Goal: Task Accomplishment & Management: Manage account settings

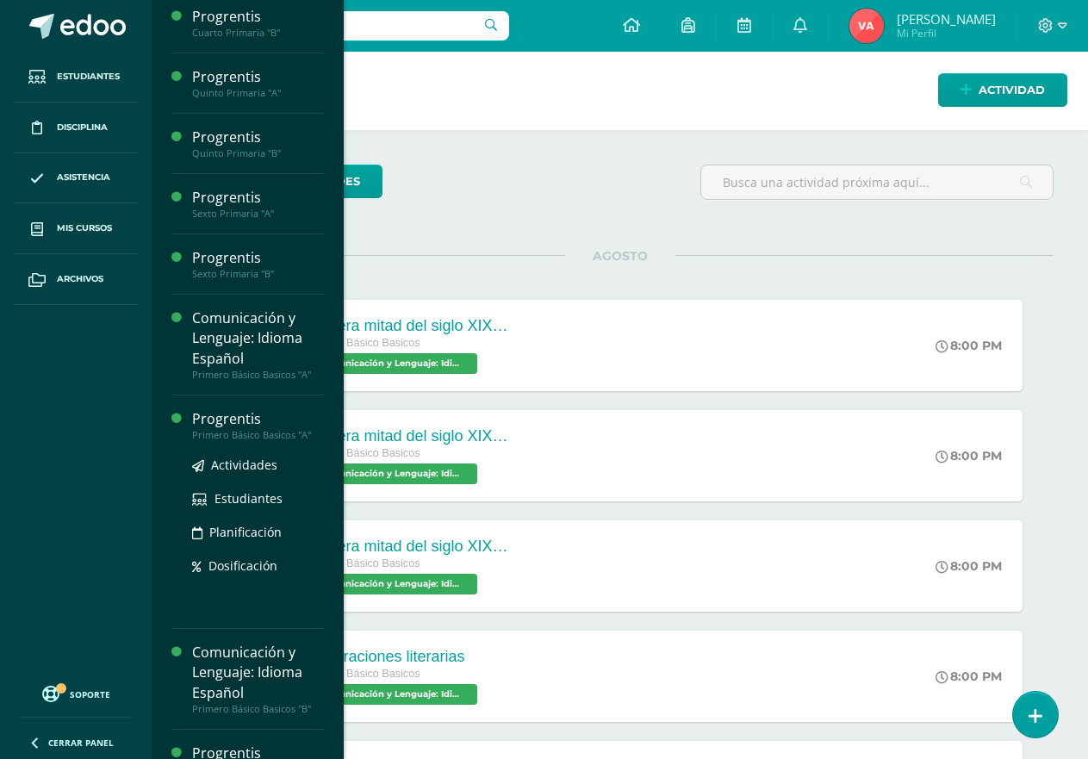
scroll to position [431, 0]
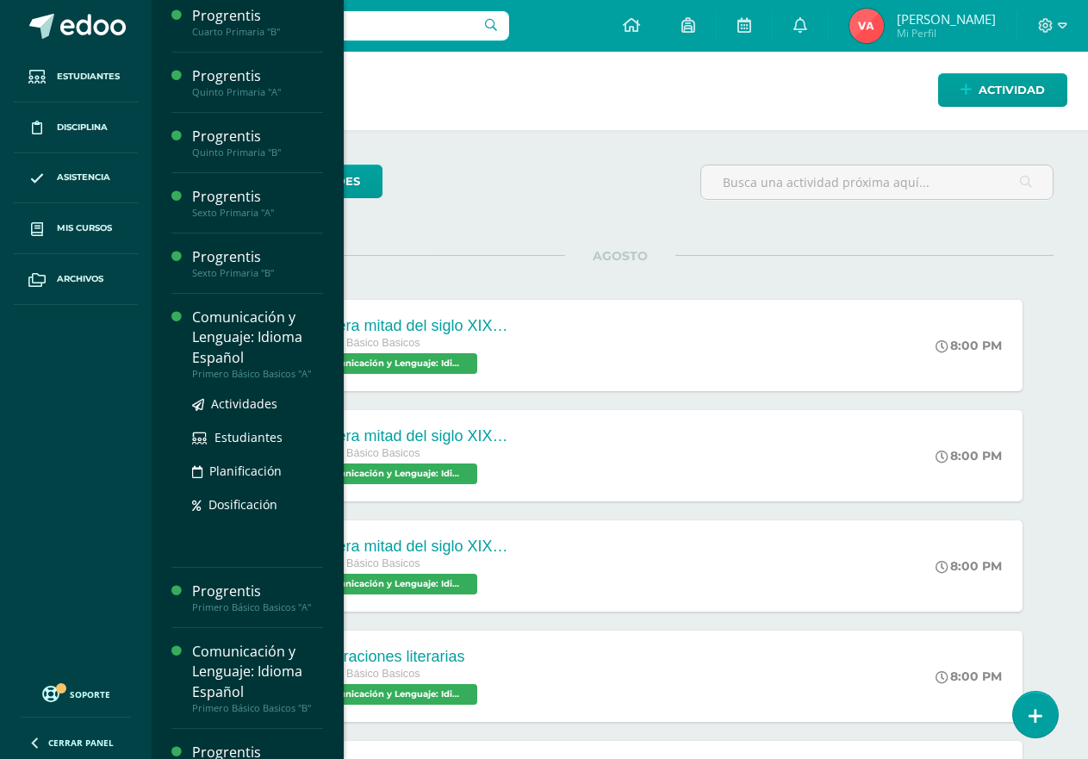
click at [249, 340] on div "Comunicación y Lenguaje: Idioma Español" at bounding box center [257, 337] width 131 height 59
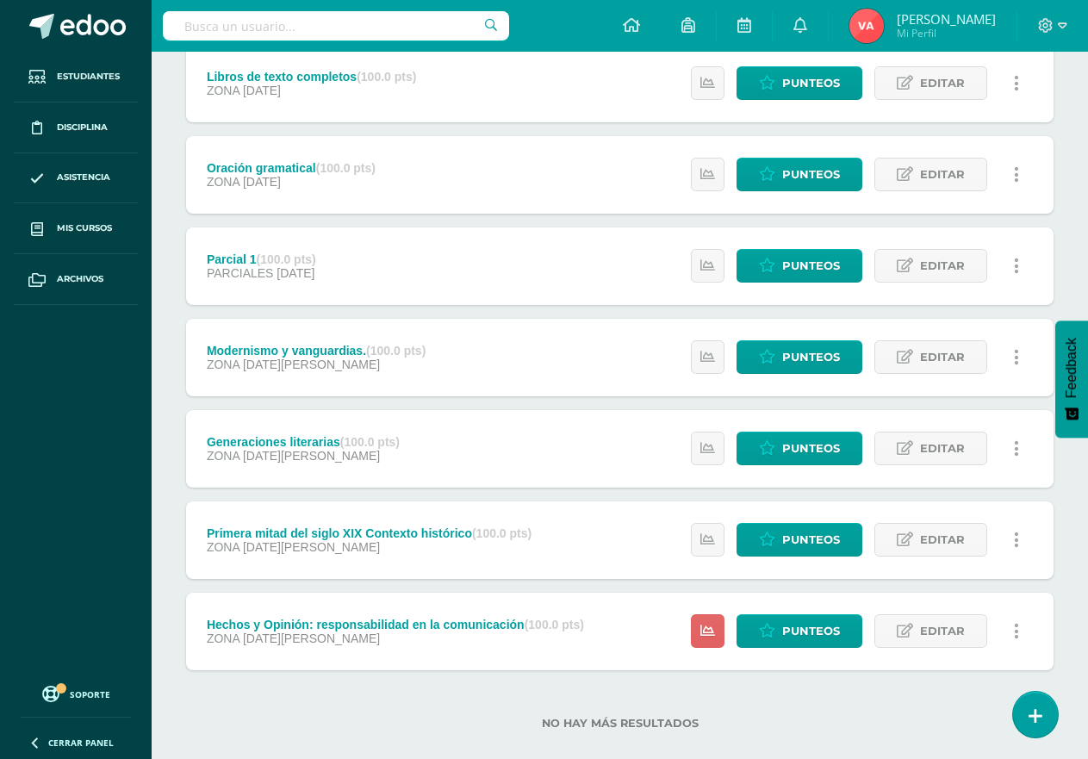
scroll to position [451, 0]
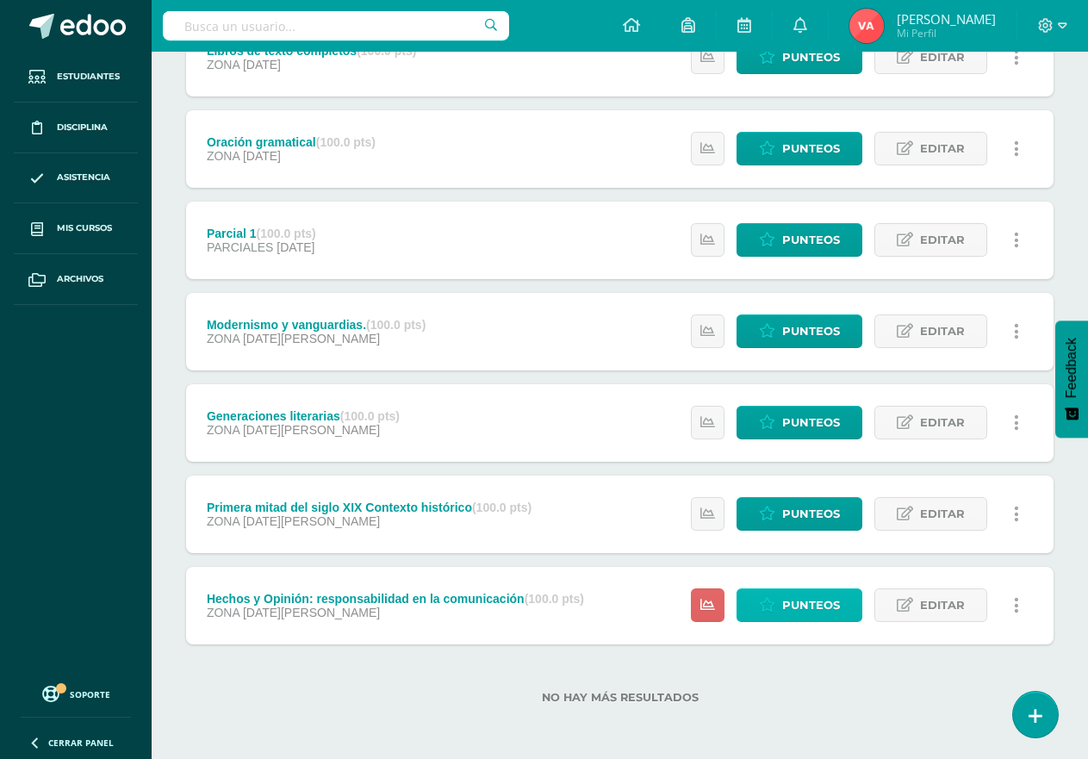
click at [805, 608] on span "Punteos" at bounding box center [811, 605] width 58 height 32
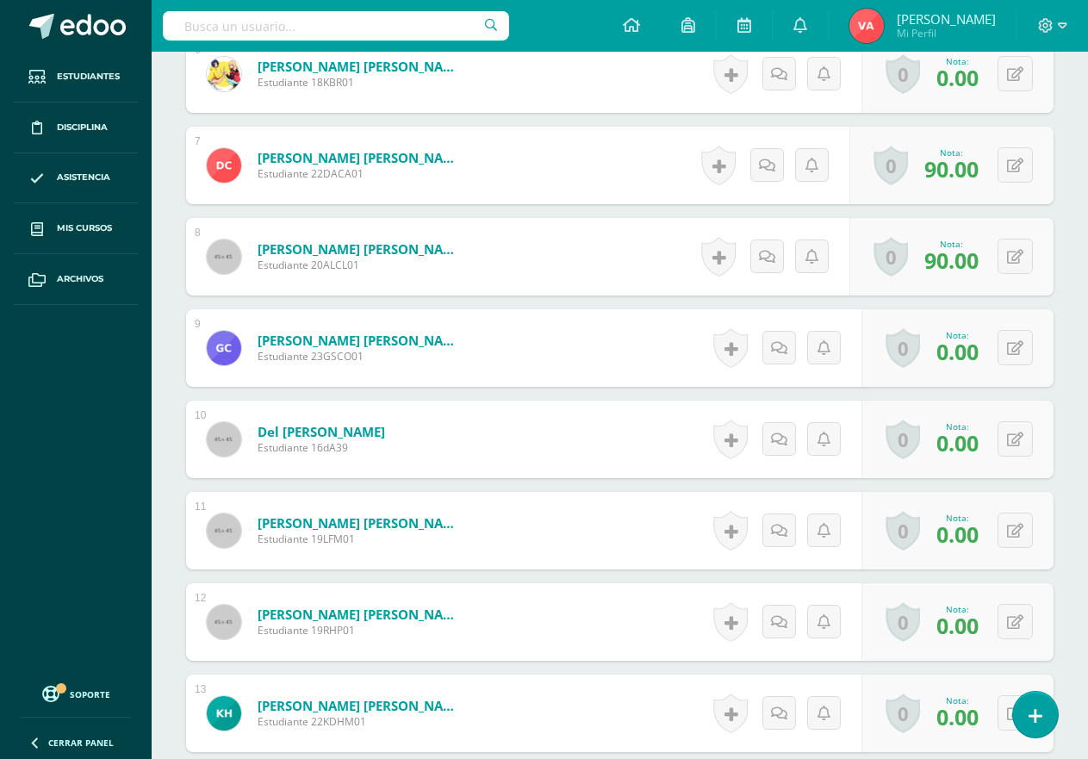
scroll to position [1123, 0]
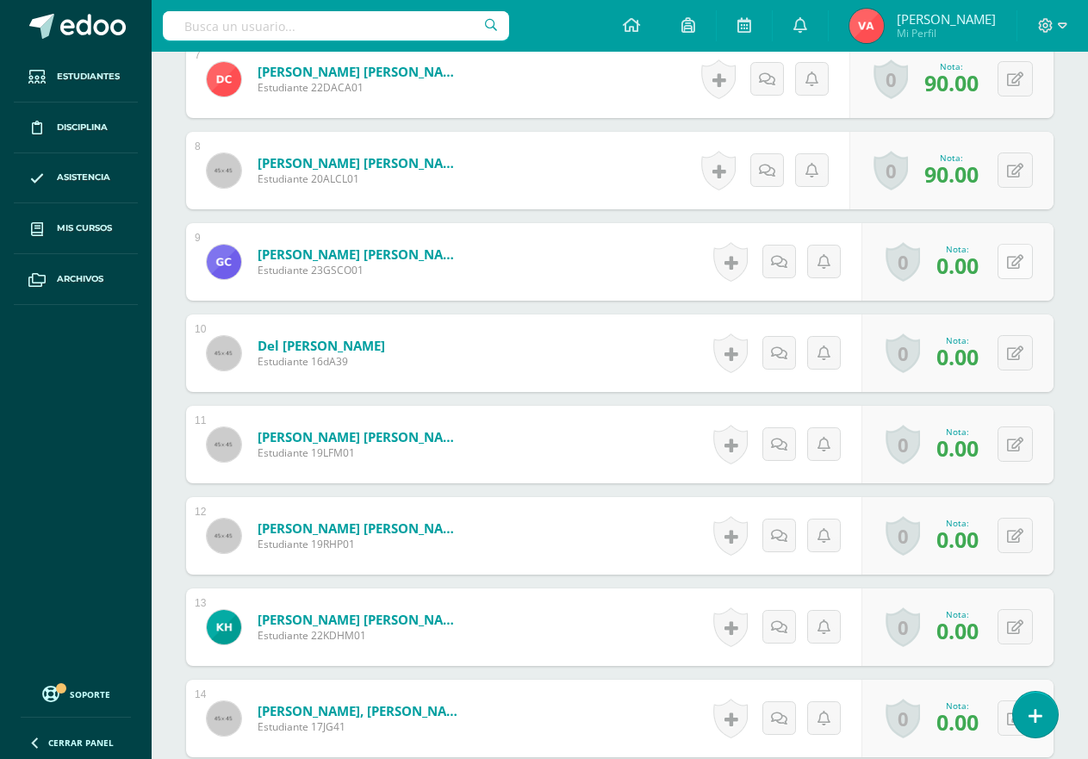
click at [1013, 259] on icon at bounding box center [1015, 262] width 16 height 15
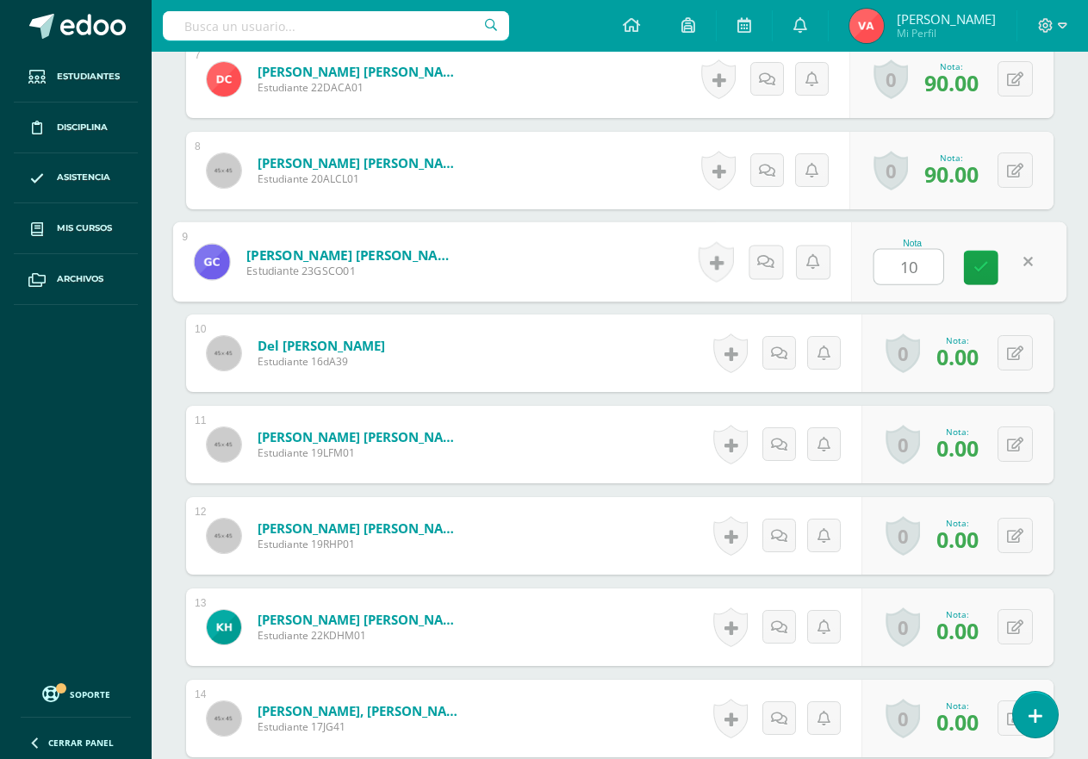
type input "100"
click at [979, 270] on icon at bounding box center [982, 267] width 16 height 15
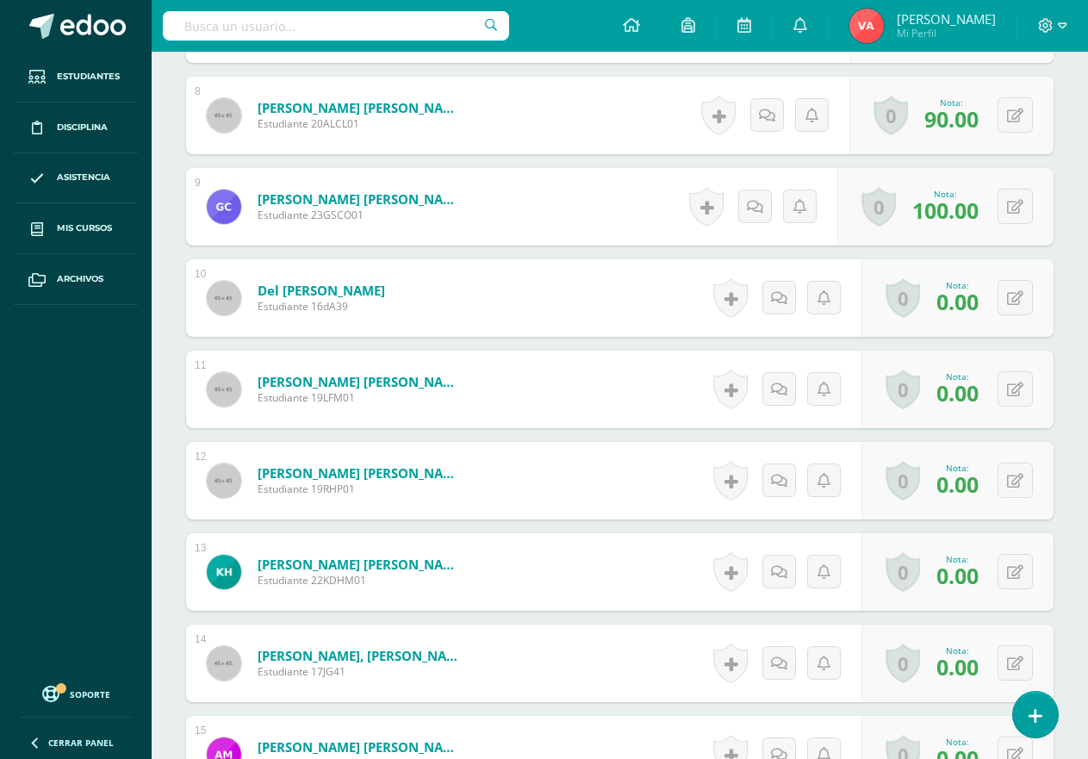
scroll to position [1209, 0]
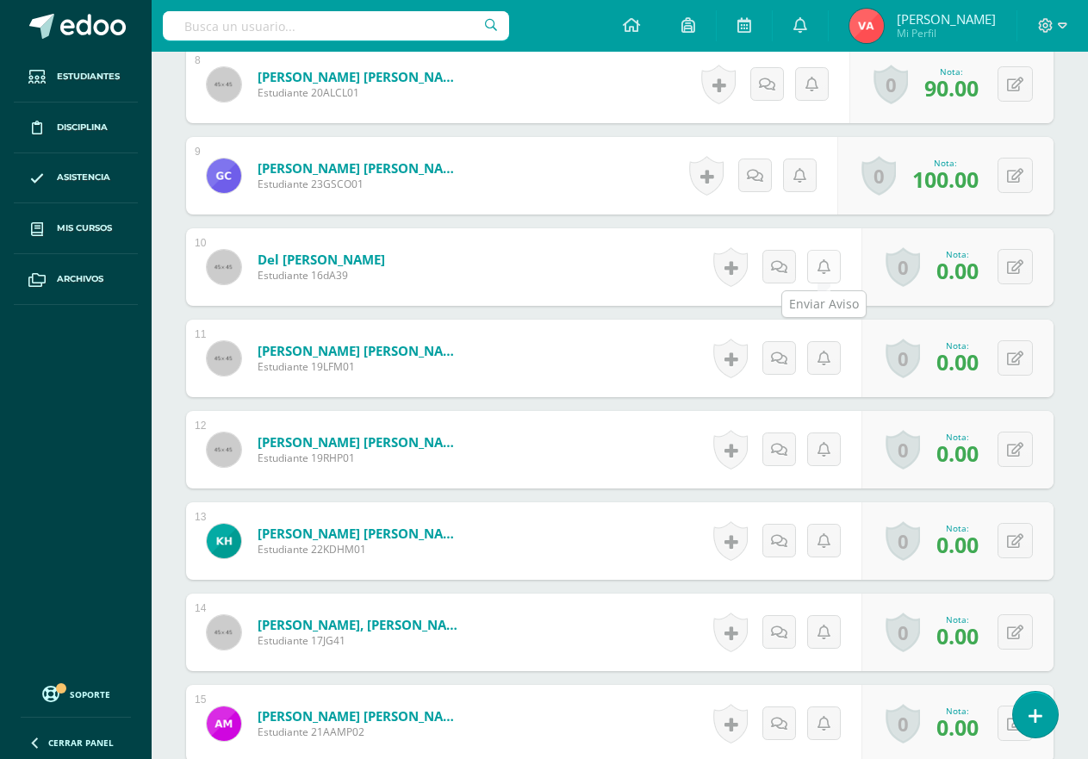
click at [823, 270] on icon at bounding box center [824, 267] width 13 height 15
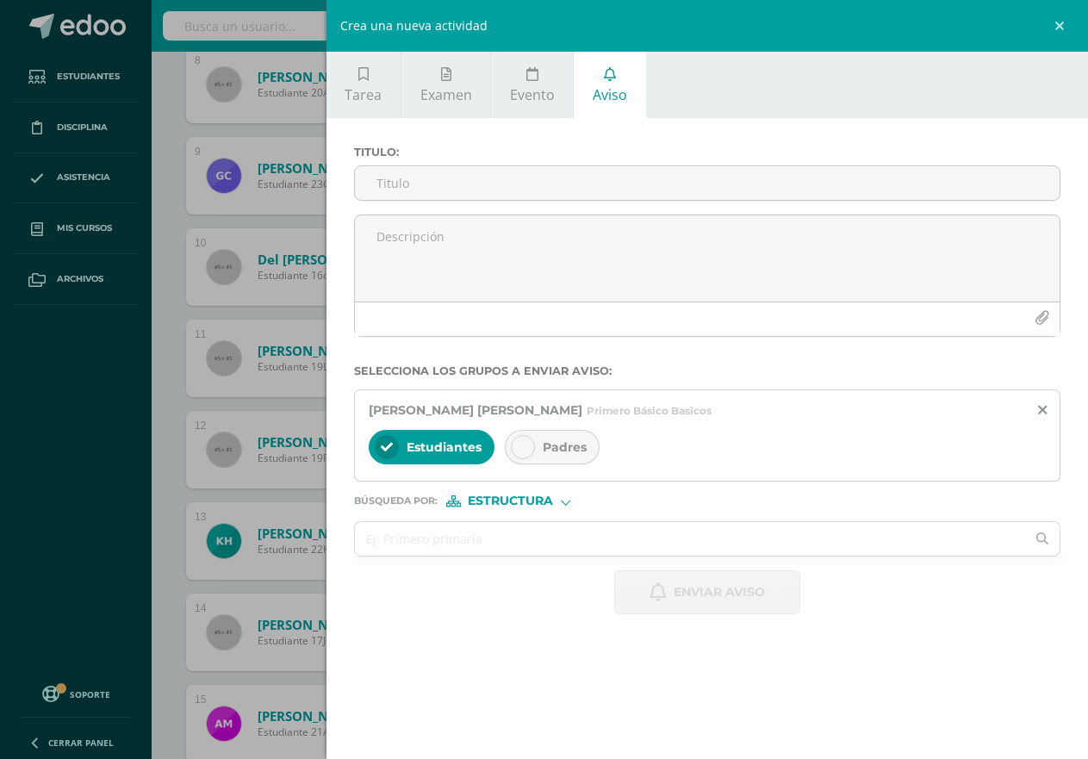
click at [522, 442] on icon at bounding box center [523, 447] width 12 height 12
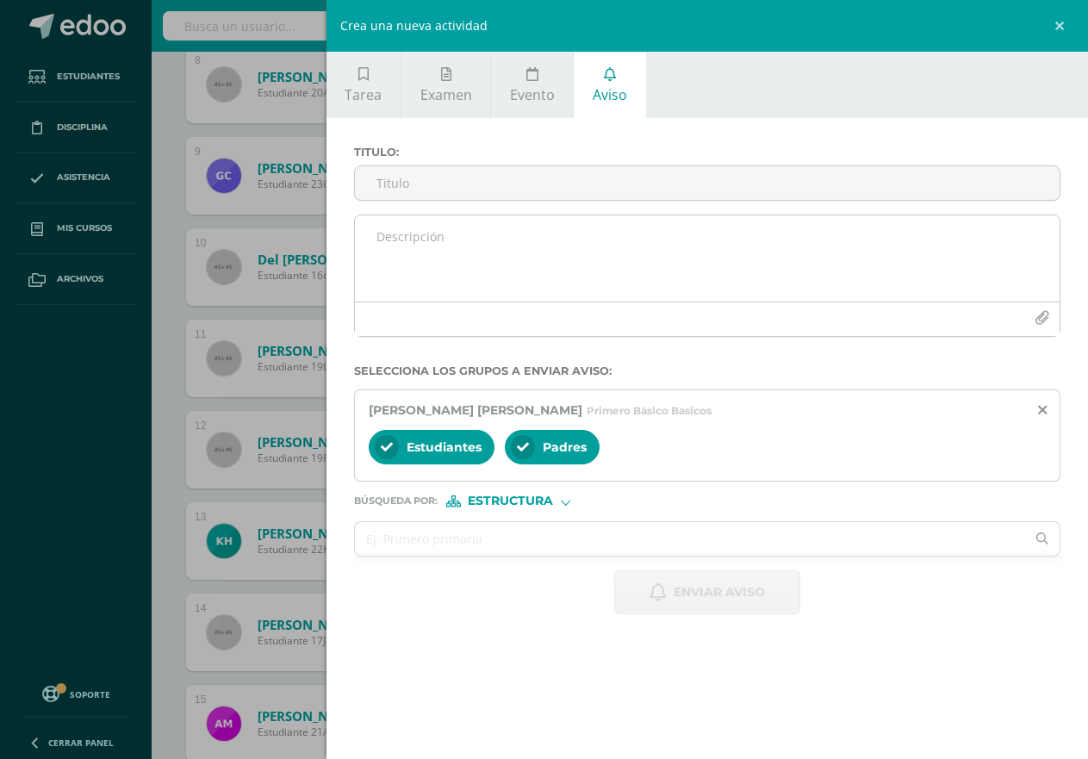
click at [429, 278] on textarea at bounding box center [707, 258] width 705 height 86
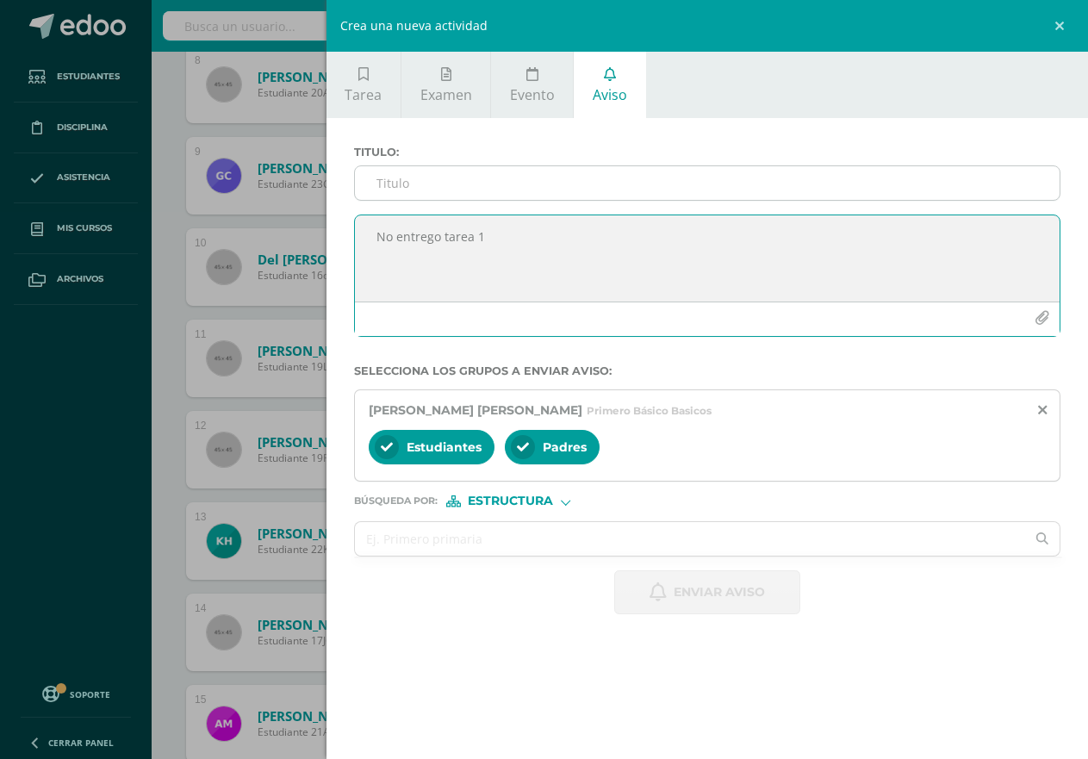
type textarea "No entrego tarea 1"
click at [460, 187] on input "Titulo :" at bounding box center [707, 183] width 705 height 34
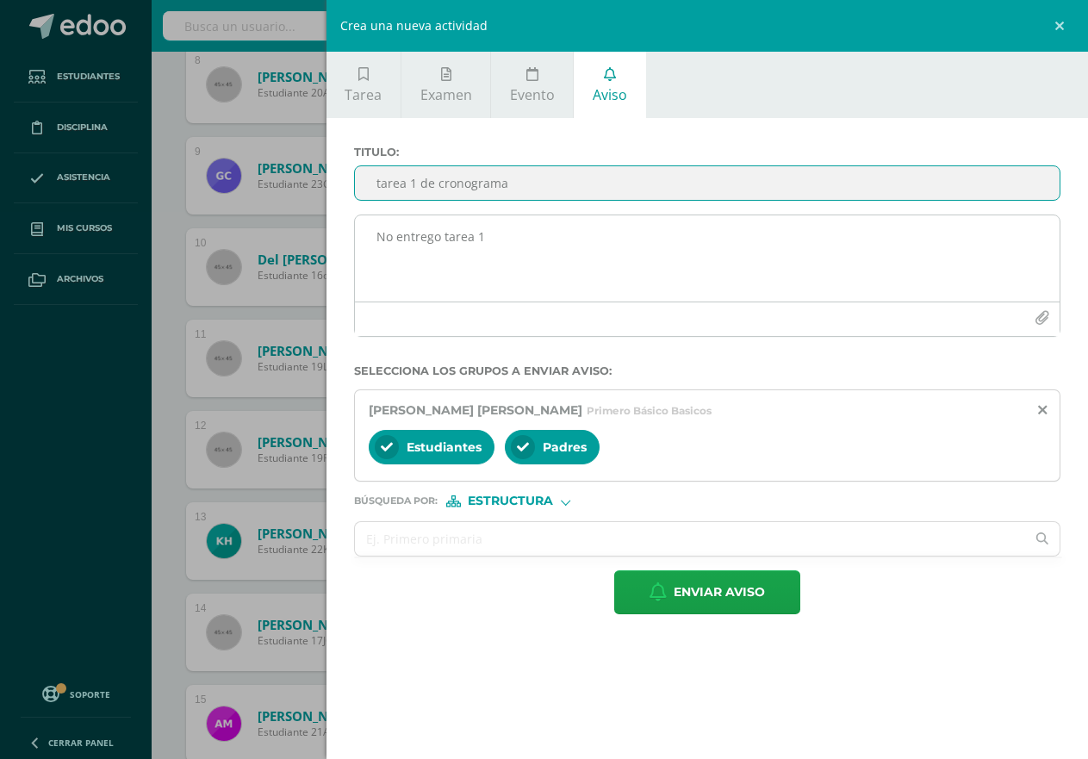
type input "tarea 1 de cronograma"
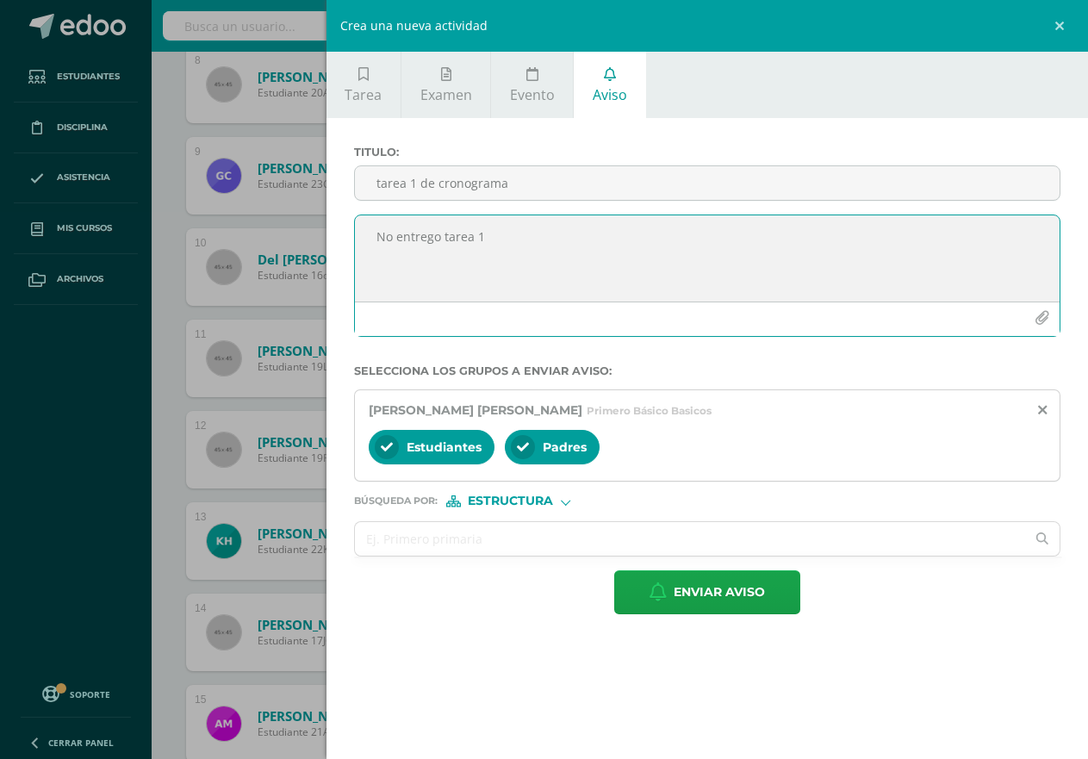
drag, startPoint x: 525, startPoint y: 236, endPoint x: 371, endPoint y: 237, distance: 153.4
click at [371, 237] on textarea "No entrego tarea 1" at bounding box center [707, 258] width 705 height 86
click at [471, 268] on textarea "No entrego tarea 1" at bounding box center [707, 258] width 705 height 86
click at [713, 589] on span "Enviar aviso" at bounding box center [719, 592] width 91 height 42
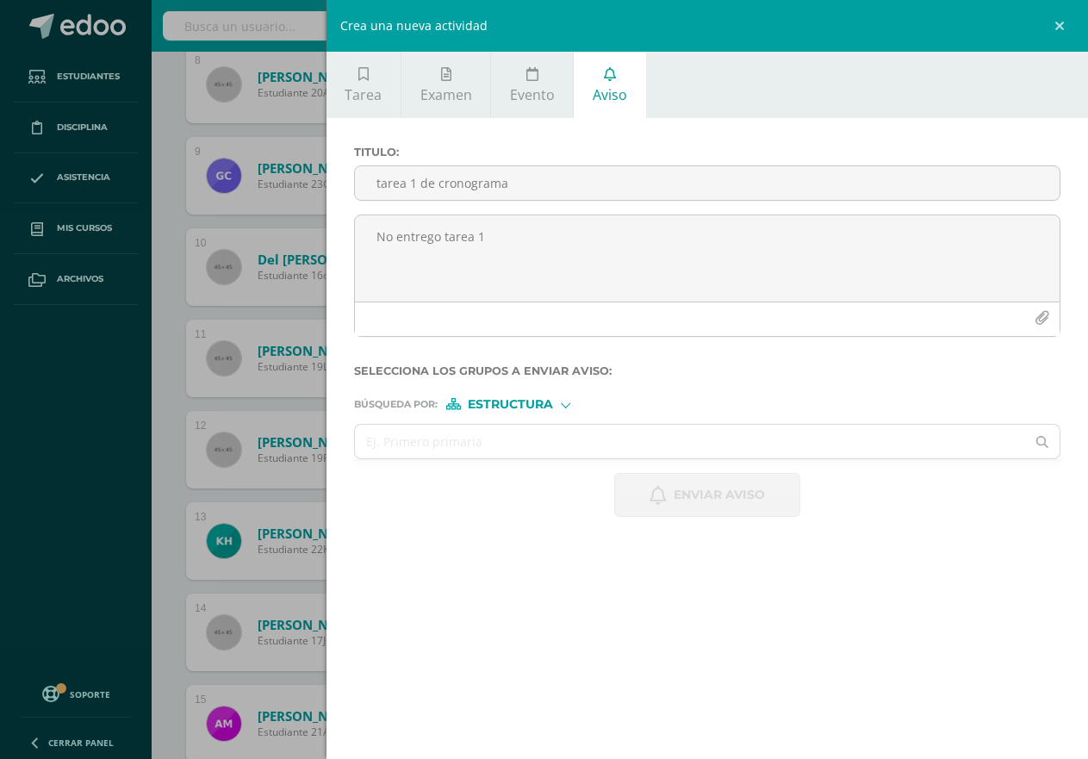
click at [153, 431] on div "Crea una nueva actividad Tarea Examen Evento Aviso Título: Fecha: 2025-08-12 20…" at bounding box center [544, 379] width 1088 height 759
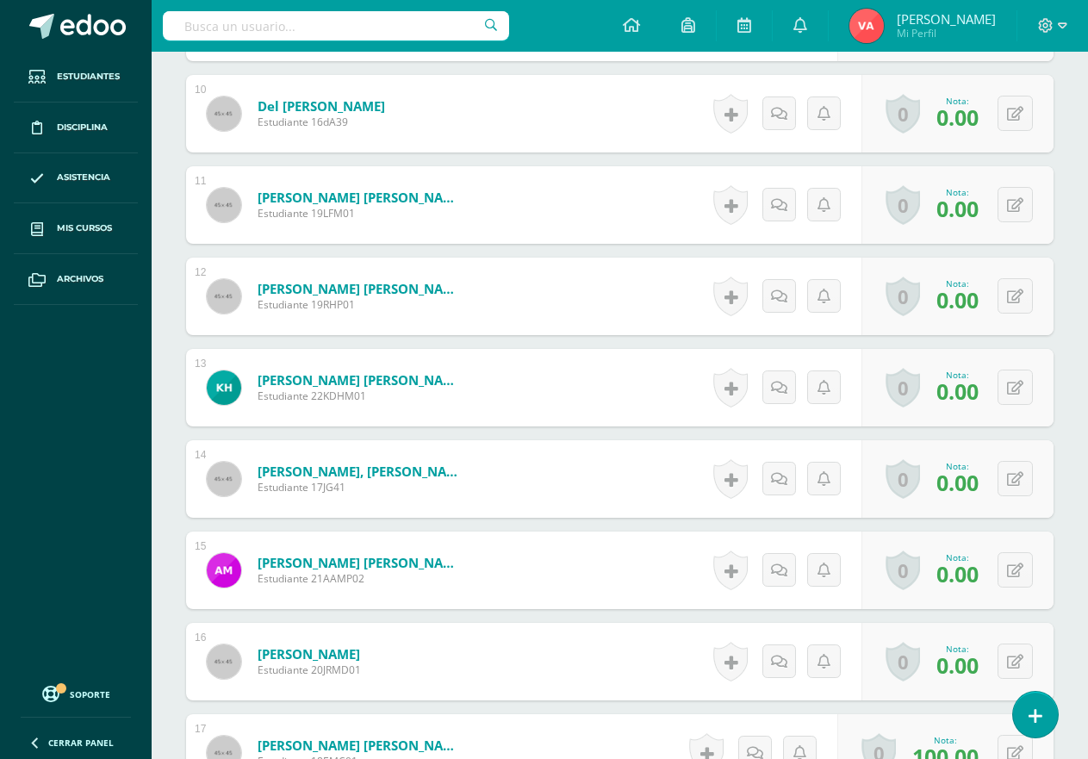
scroll to position [1554, 0]
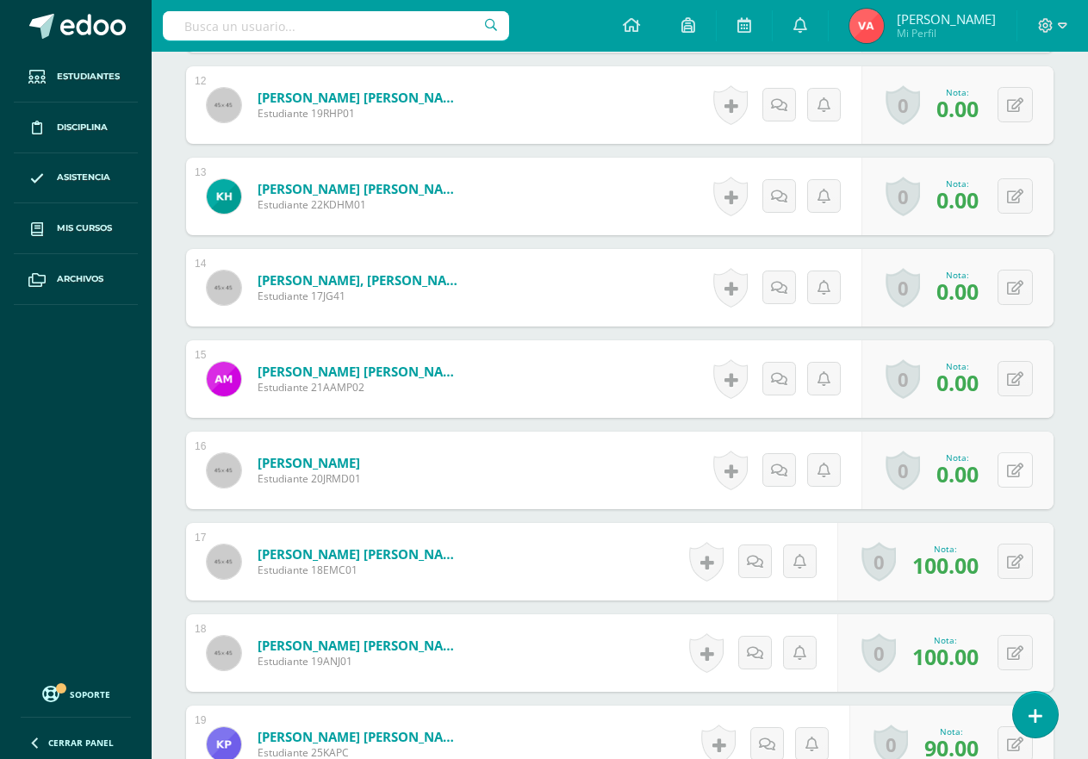
click at [1019, 474] on icon at bounding box center [1015, 471] width 16 height 15
type input "80"
click at [980, 478] on icon at bounding box center [982, 476] width 16 height 15
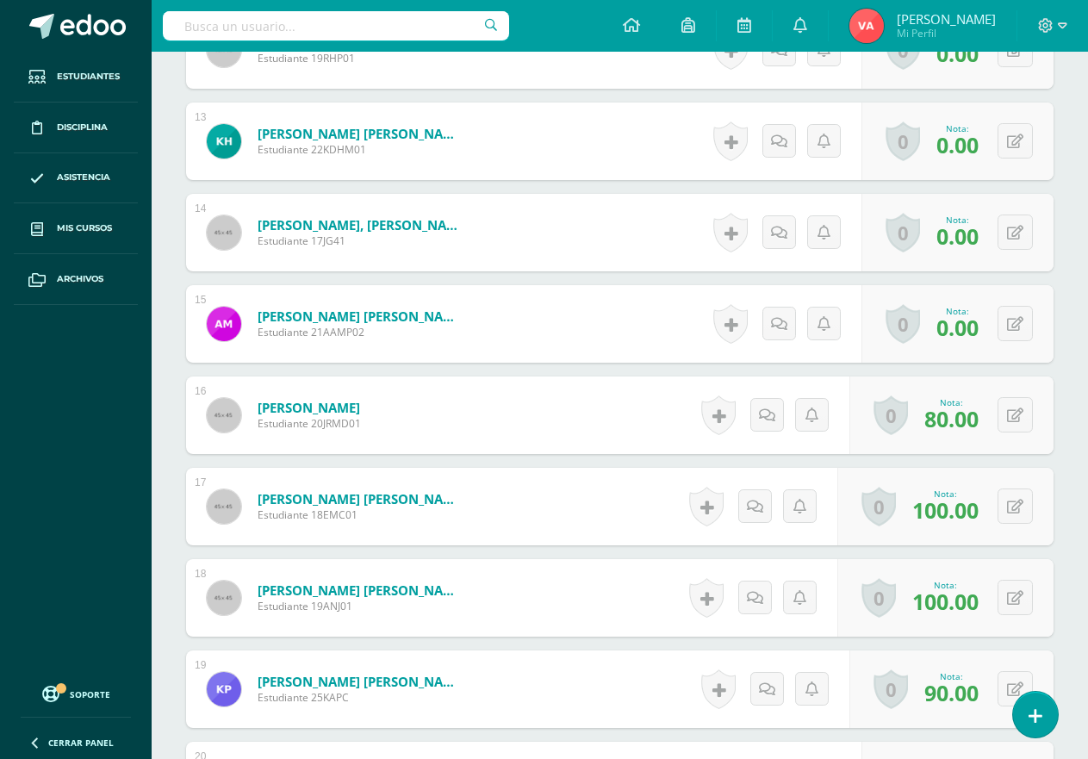
scroll to position [1640, 0]
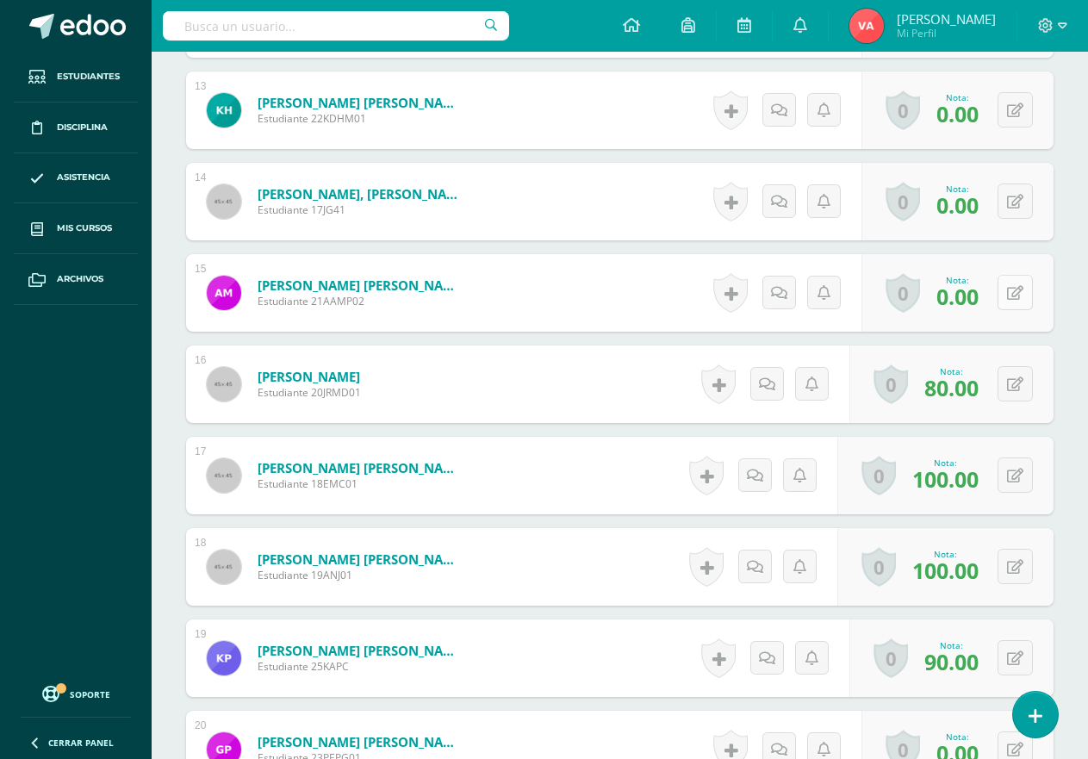
click at [1022, 288] on icon at bounding box center [1015, 293] width 16 height 15
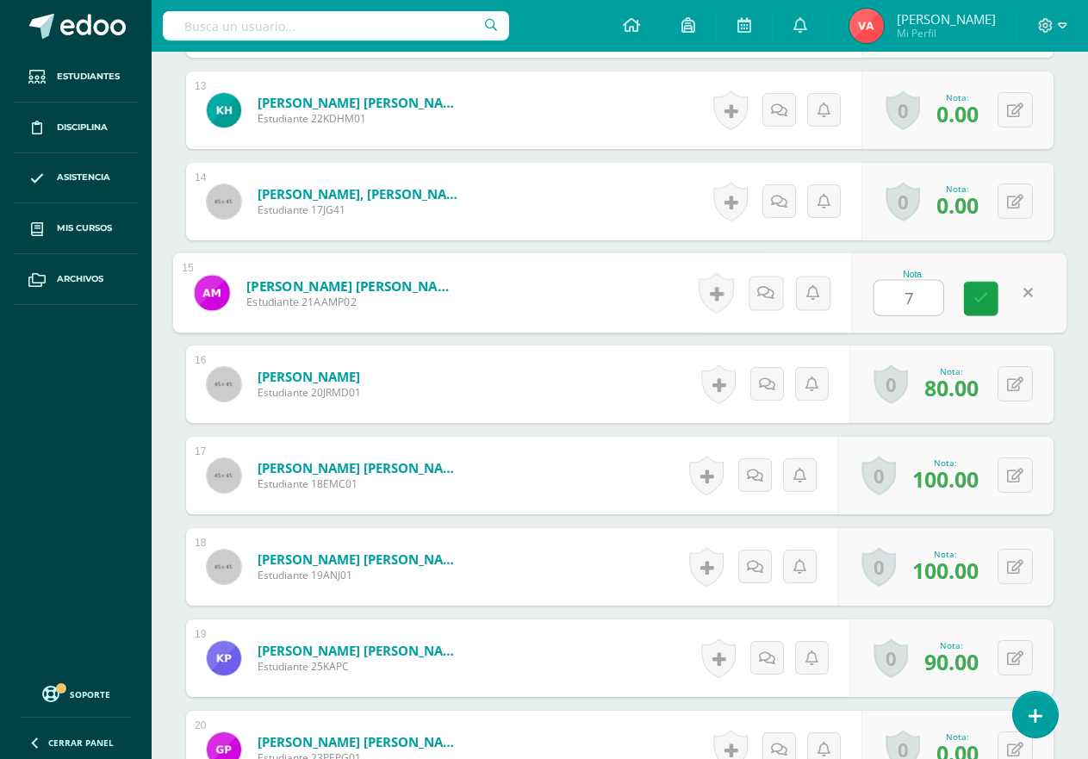
type input "75"
click at [980, 301] on icon at bounding box center [982, 298] width 16 height 15
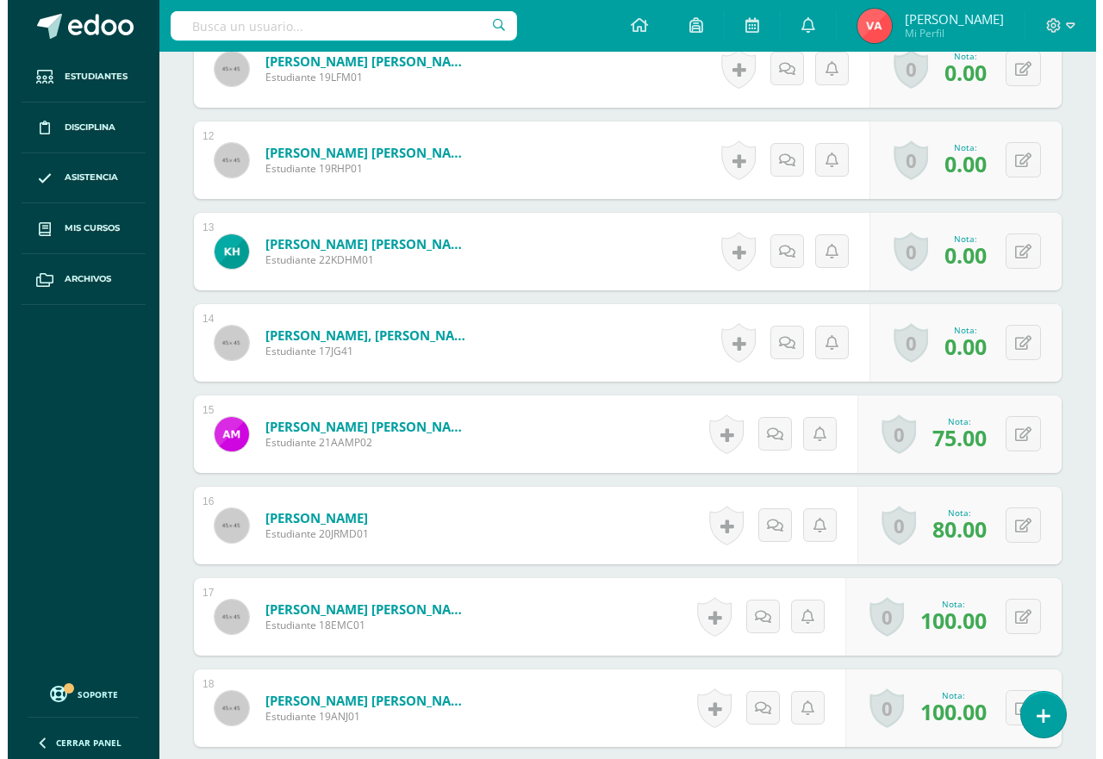
scroll to position [1365, 0]
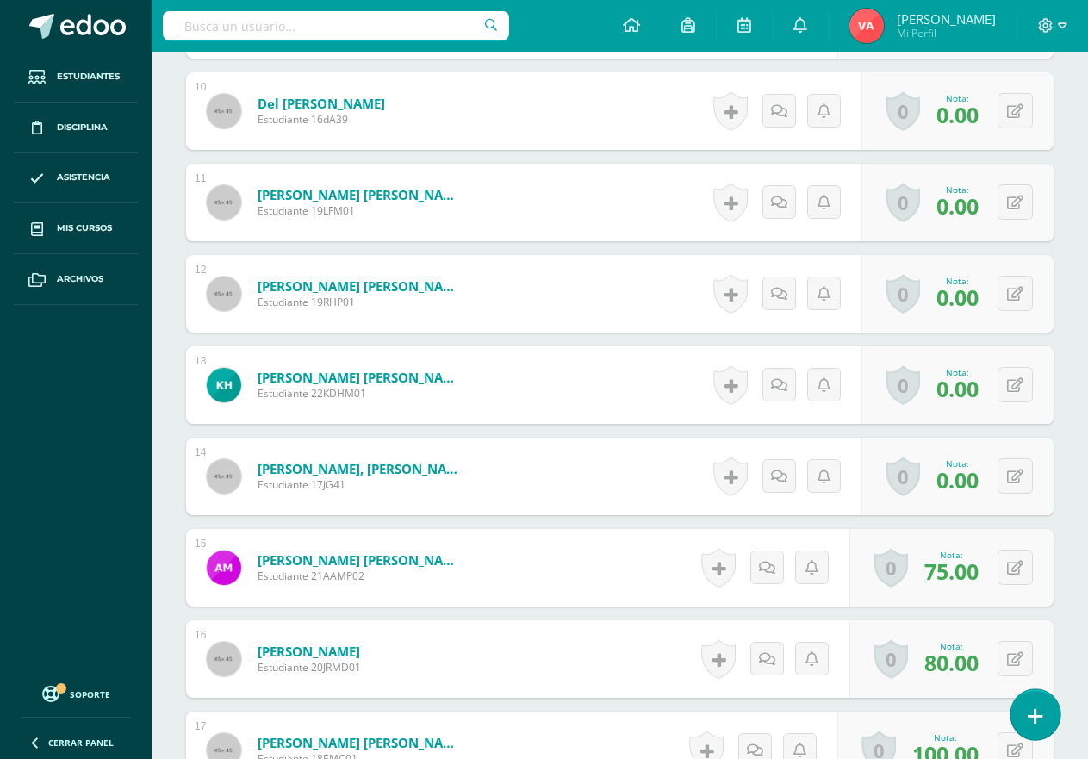
click at [1031, 724] on icon at bounding box center [1036, 717] width 16 height 20
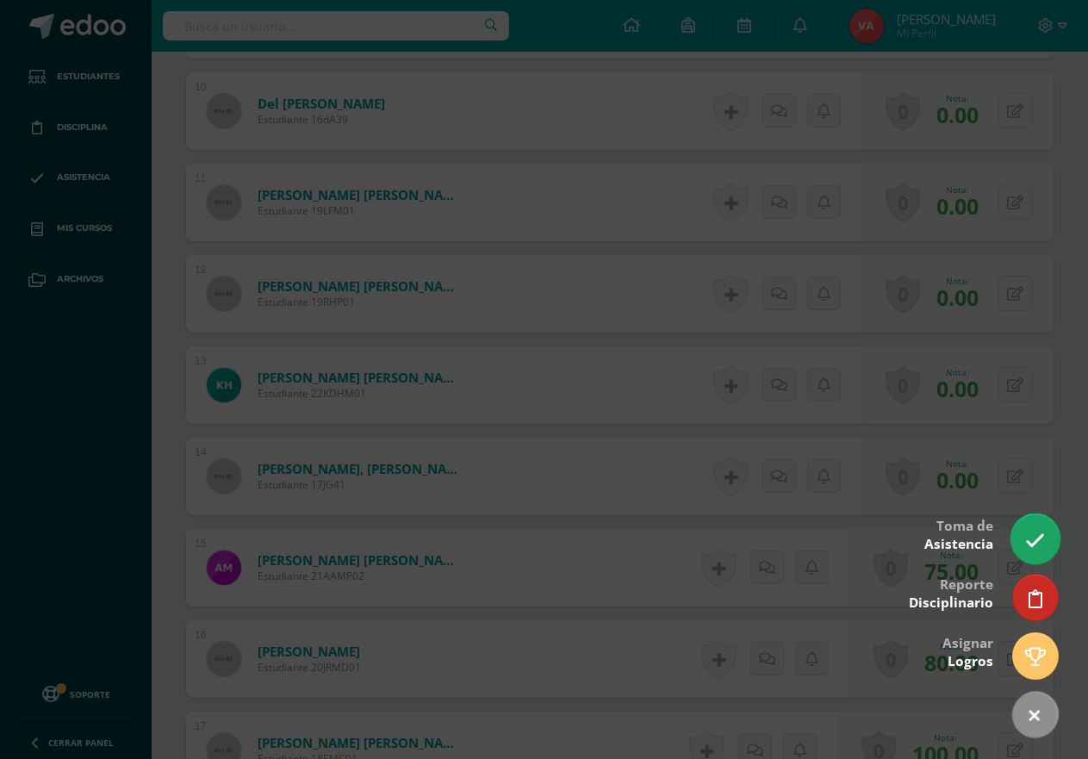
click at [1028, 540] on icon at bounding box center [1035, 541] width 20 height 20
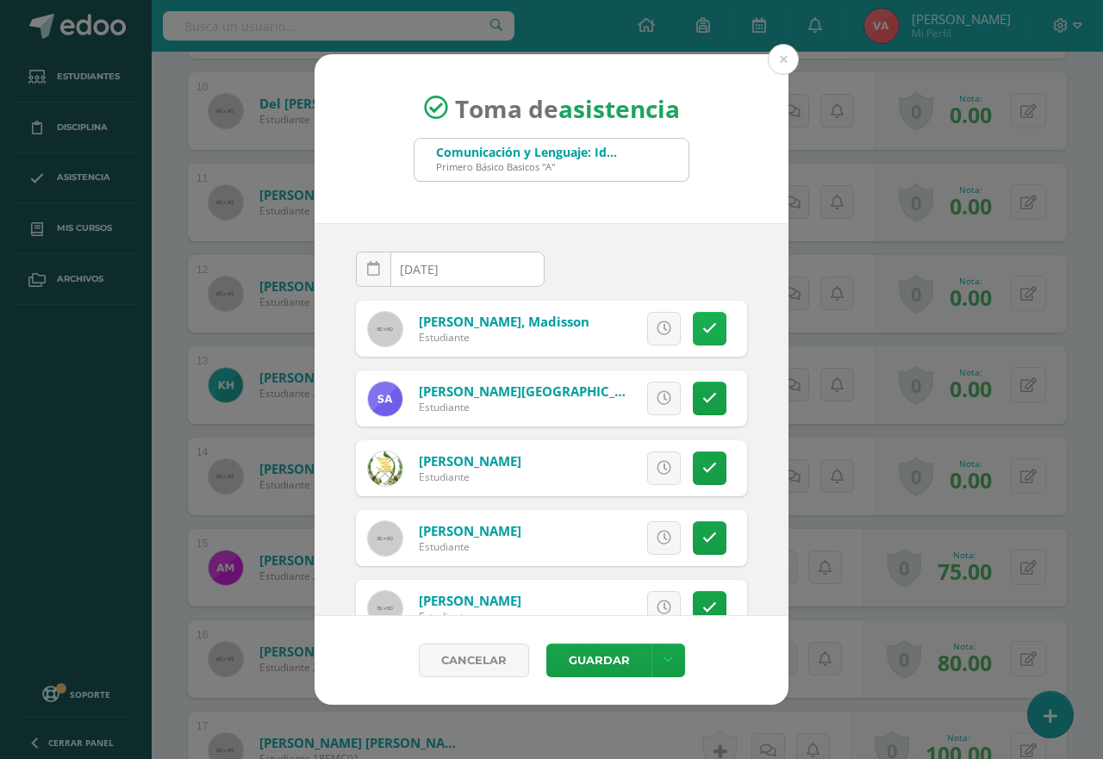
click at [702, 333] on icon at bounding box center [709, 328] width 15 height 15
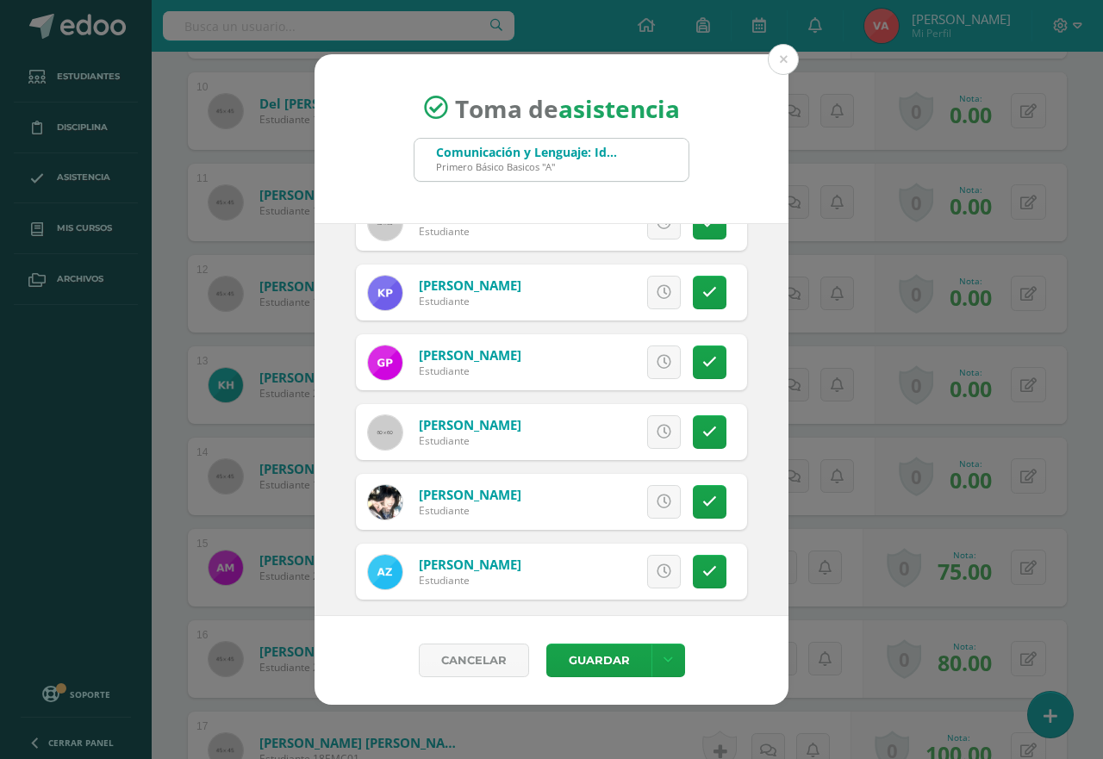
scroll to position [1305, 0]
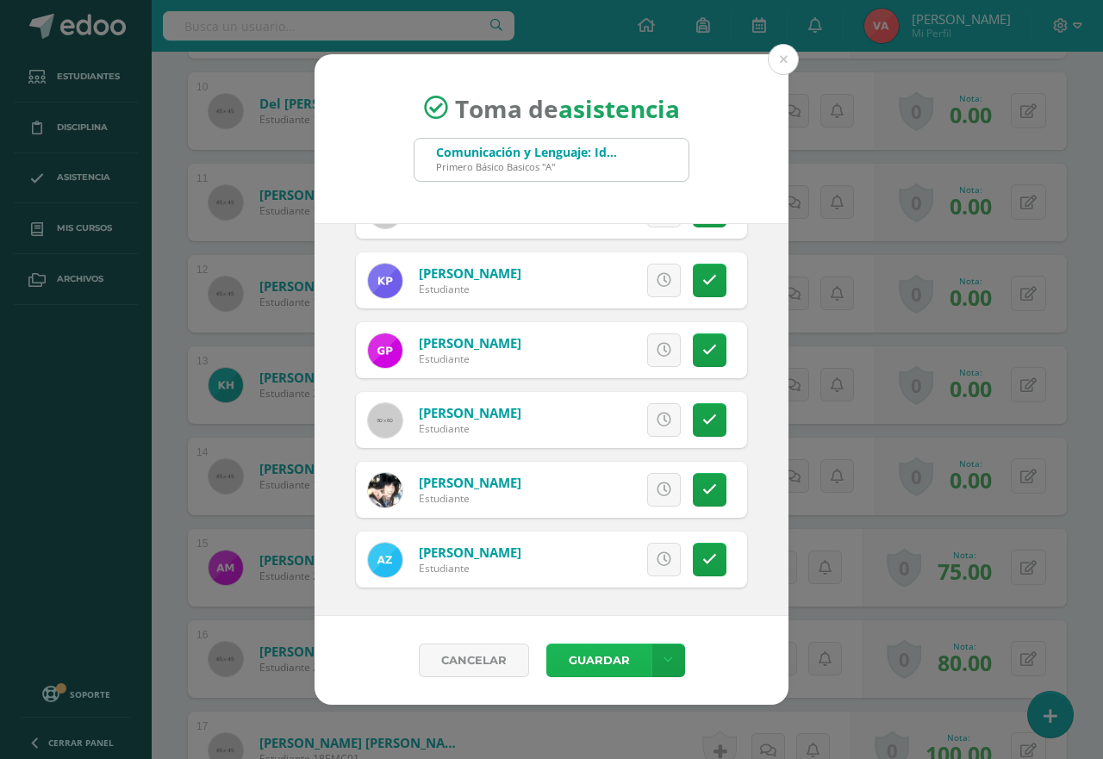
click at [601, 658] on button "Guardar" at bounding box center [598, 661] width 105 height 34
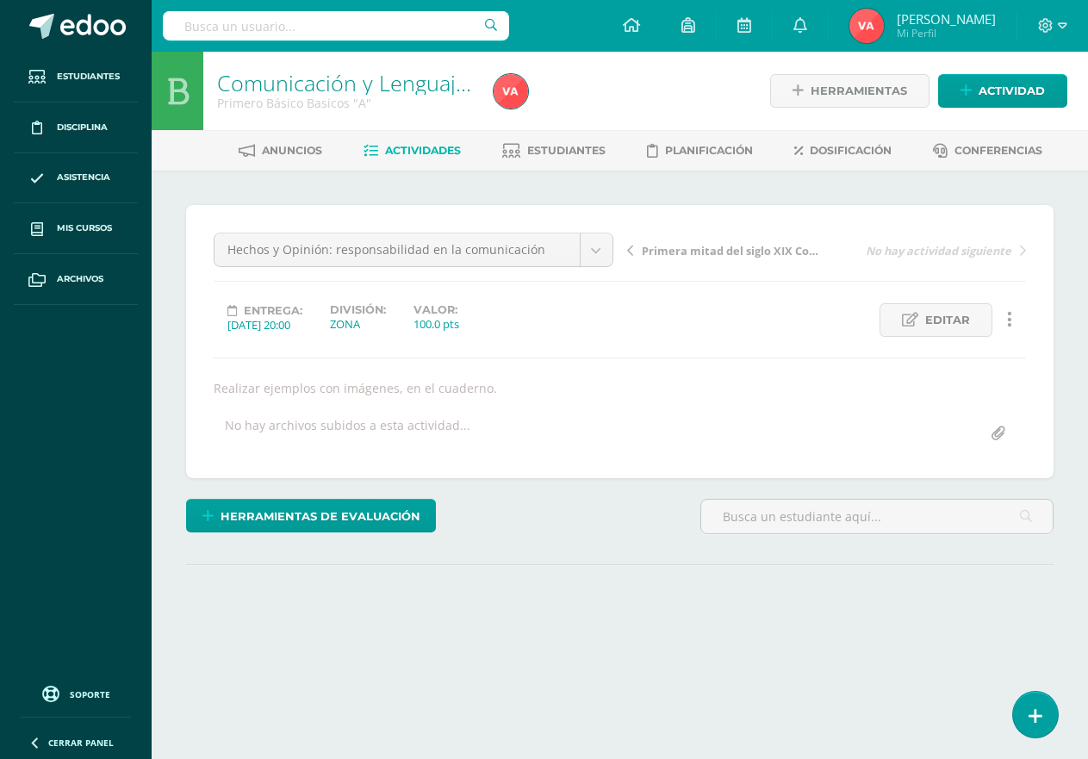
click at [402, 149] on span "Actividades" at bounding box center [423, 150] width 76 height 13
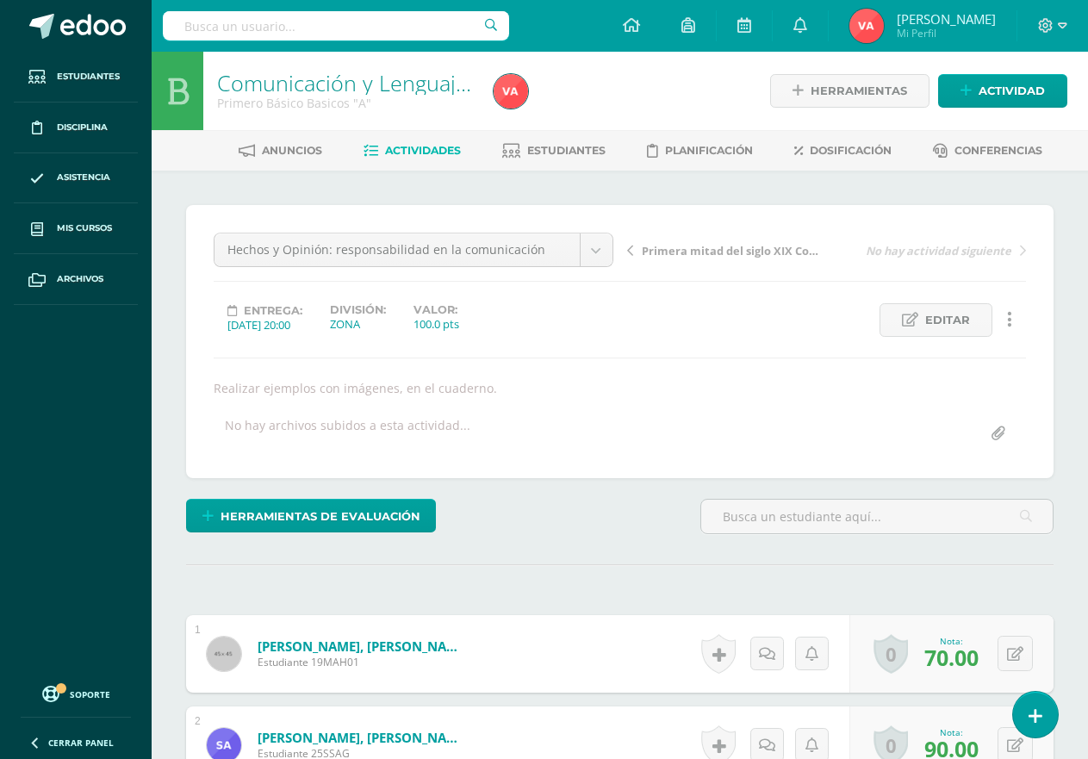
scroll to position [1, 0]
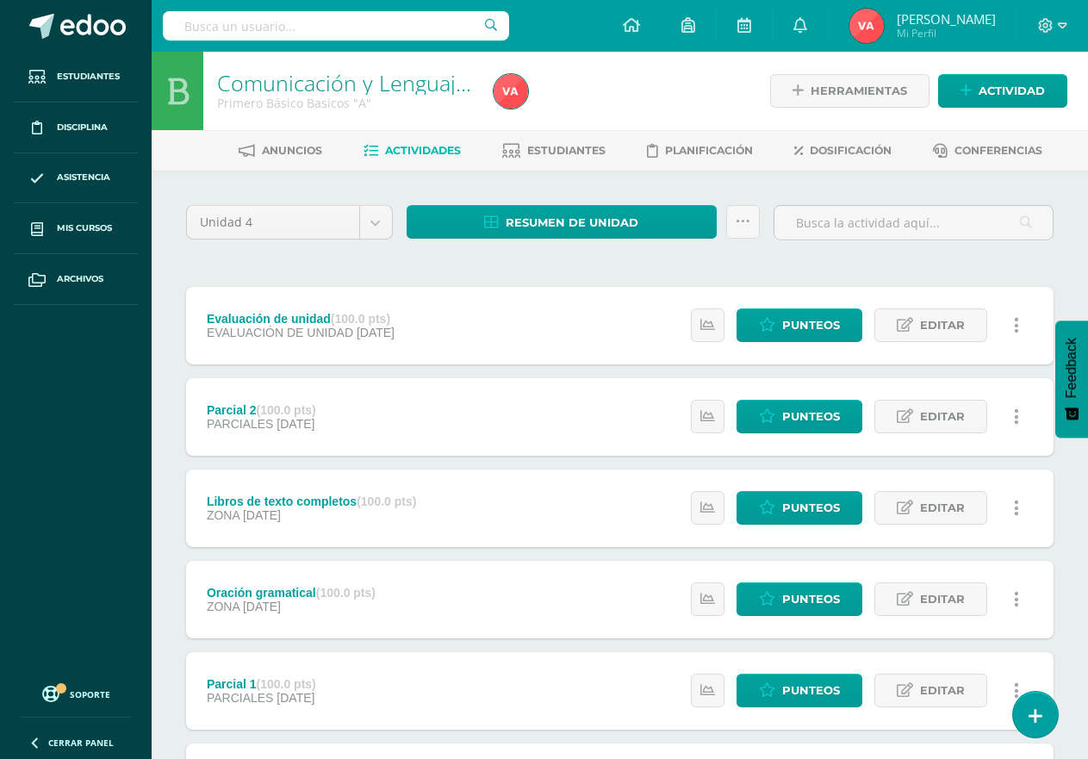
click at [626, 95] on div at bounding box center [629, 91] width 284 height 78
click at [642, 99] on div at bounding box center [629, 91] width 284 height 78
click at [657, 93] on div at bounding box center [629, 91] width 284 height 78
